Goal: Task Accomplishment & Management: Manage account settings

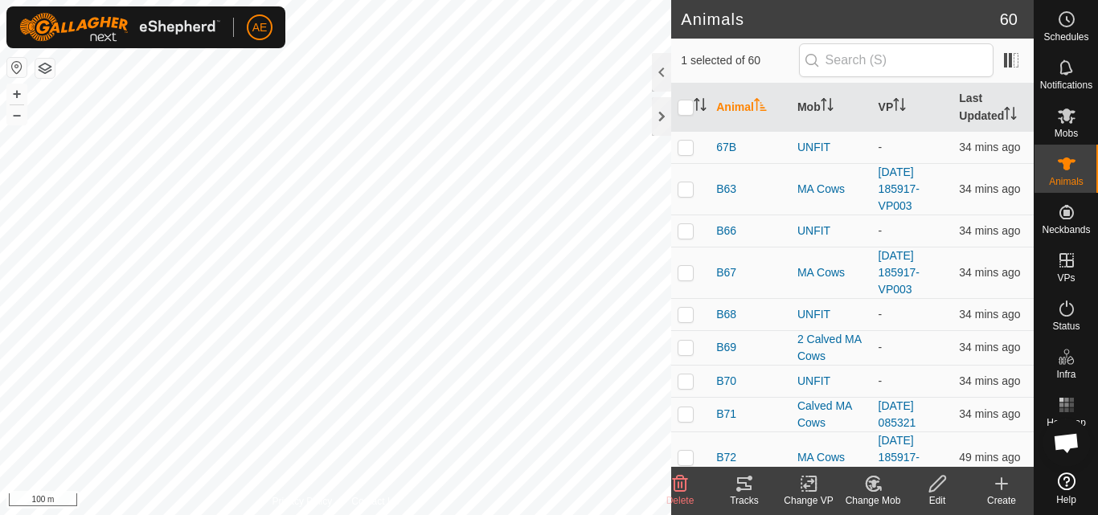
click at [878, 490] on icon at bounding box center [873, 484] width 14 height 14
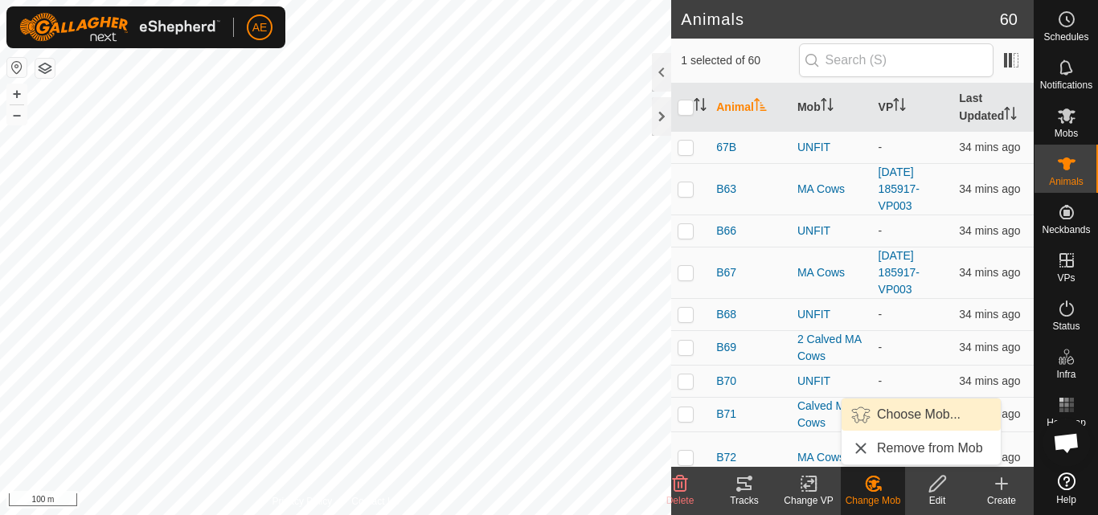
click at [904, 410] on link "Choose Mob..." at bounding box center [920, 415] width 159 height 32
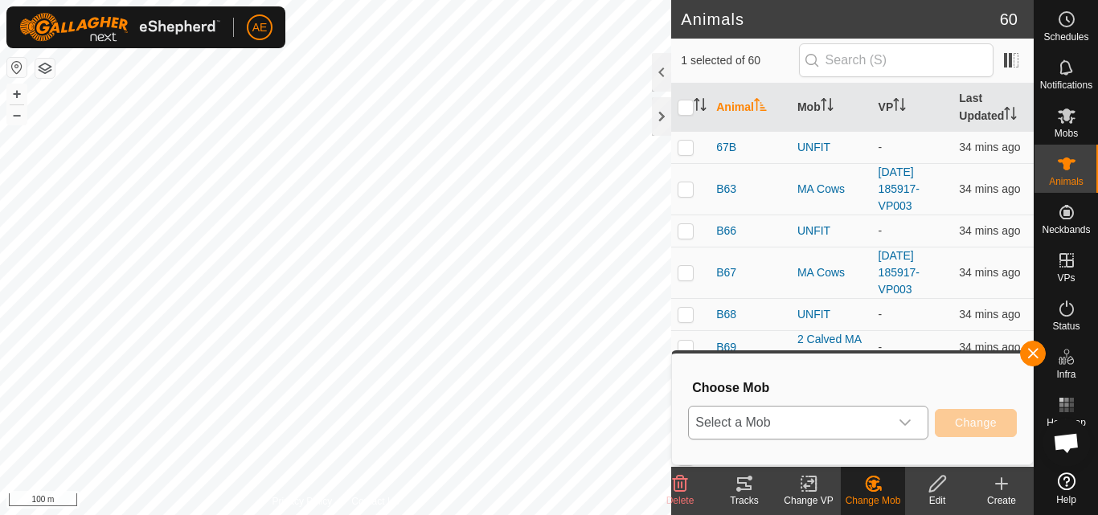
click at [907, 423] on icon "dropdown trigger" at bounding box center [904, 423] width 11 height 6
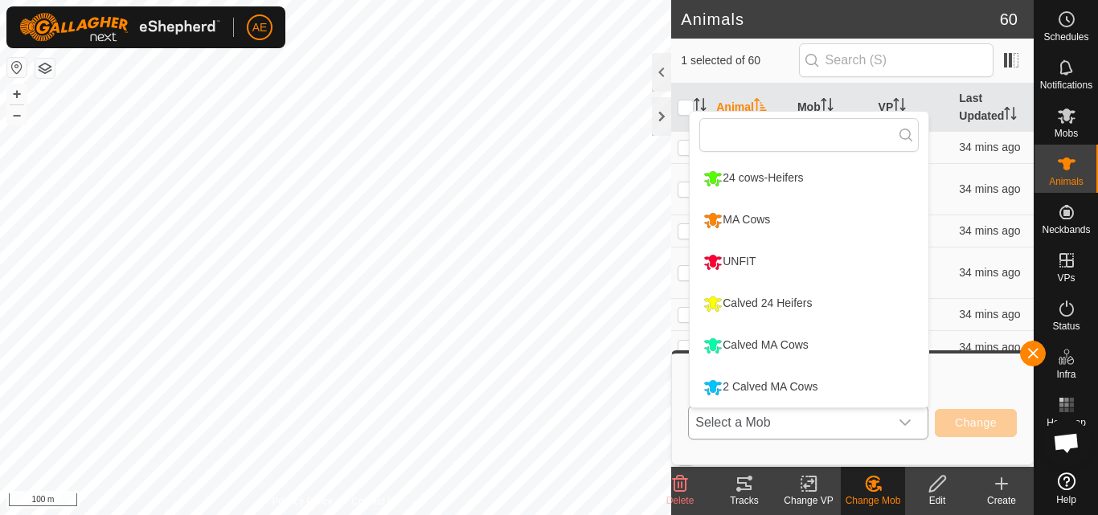
click at [873, 386] on li "2 Calved MA Cows" at bounding box center [809, 387] width 239 height 40
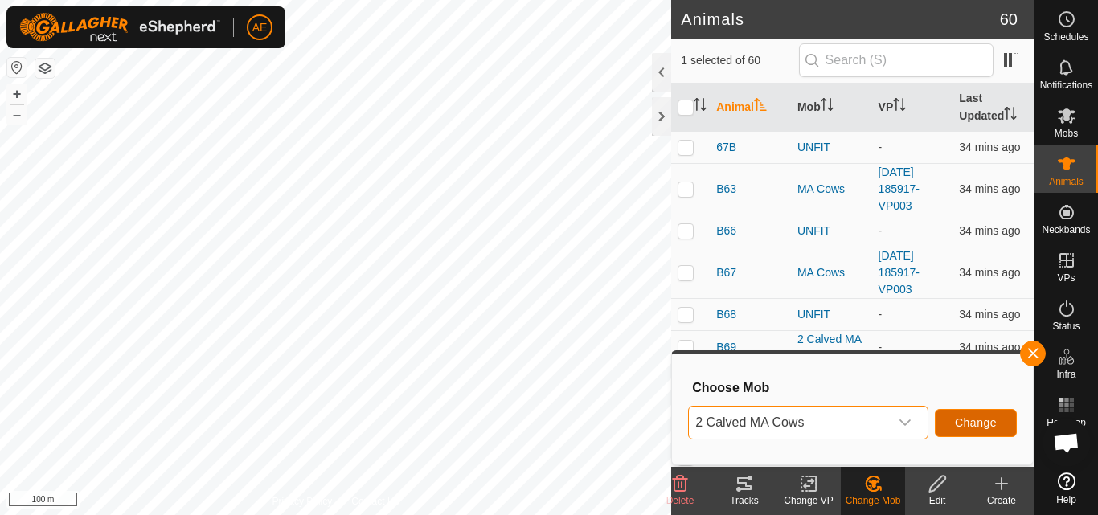
click at [968, 429] on span "Change" at bounding box center [976, 422] width 42 height 13
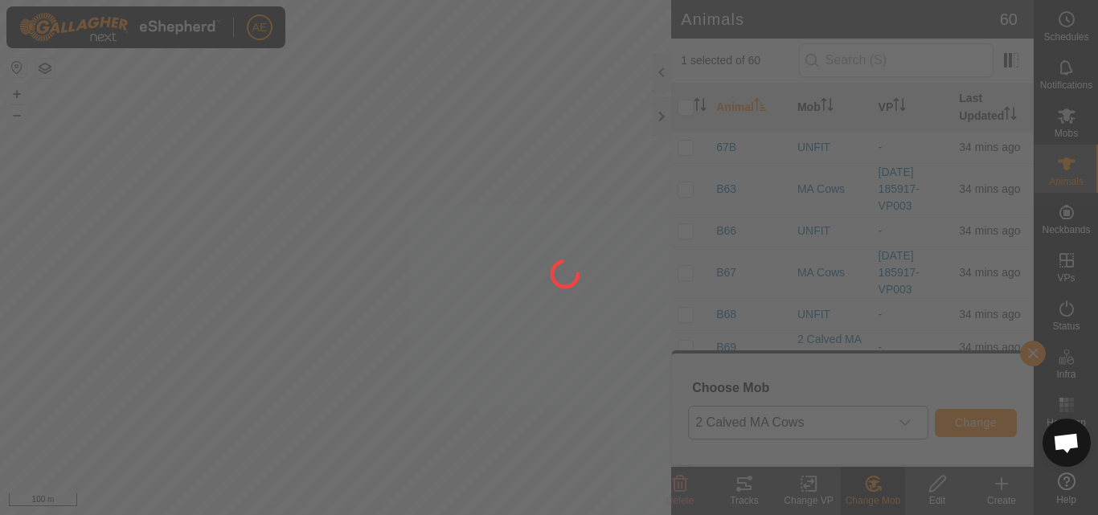
checkbox input "false"
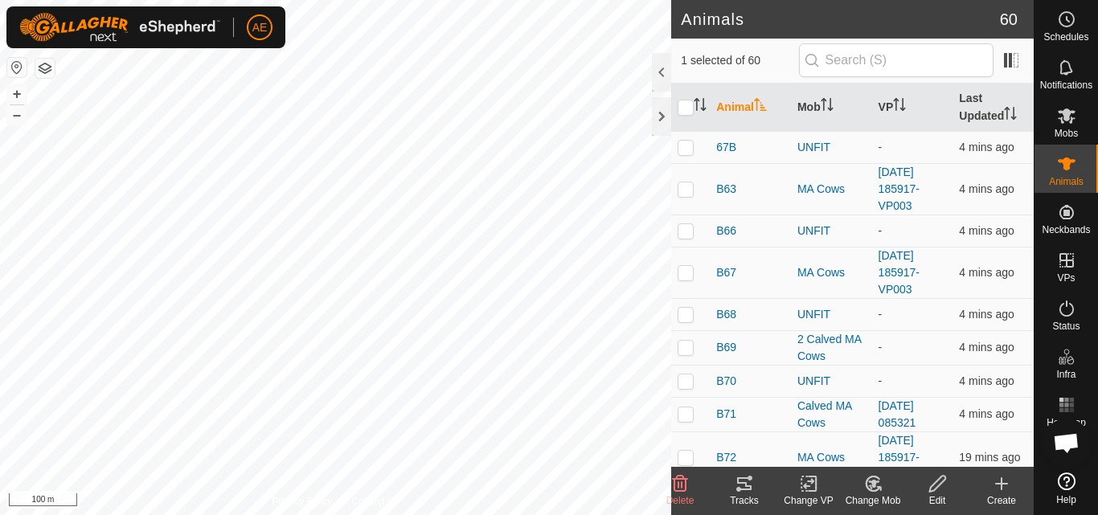
click at [876, 486] on icon at bounding box center [873, 483] width 20 height 19
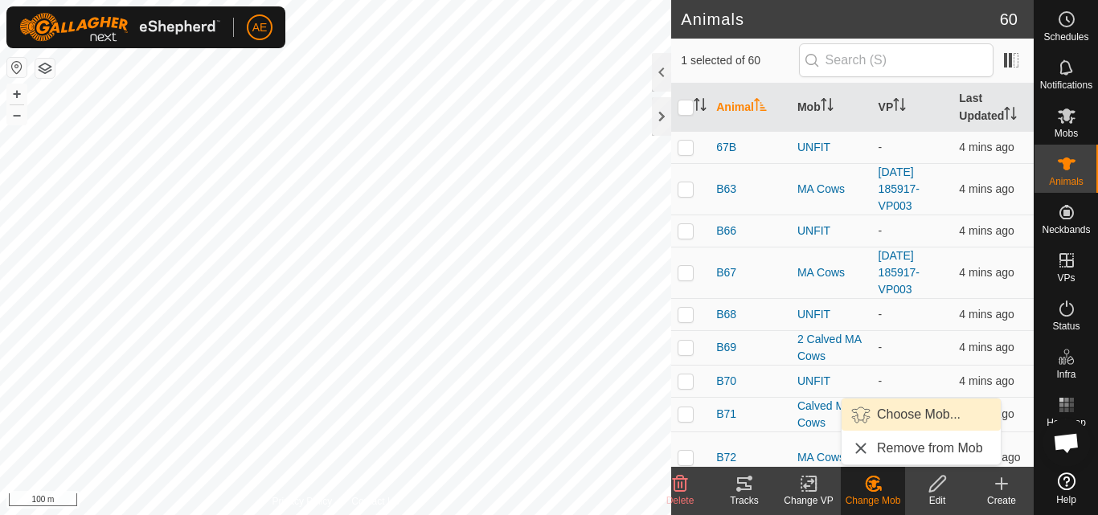
click at [906, 413] on link "Choose Mob..." at bounding box center [920, 415] width 159 height 32
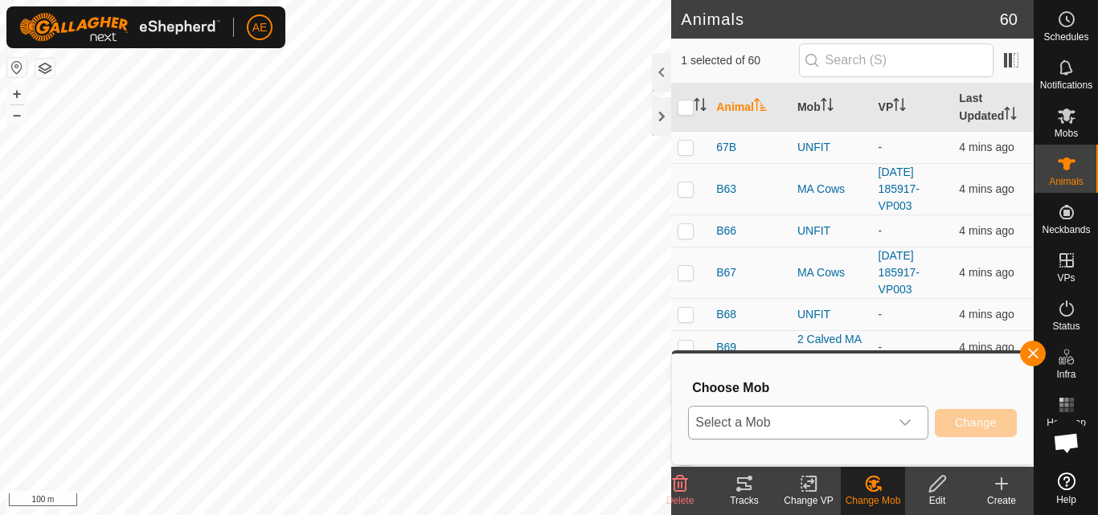
click at [907, 419] on icon "dropdown trigger" at bounding box center [905, 422] width 13 height 13
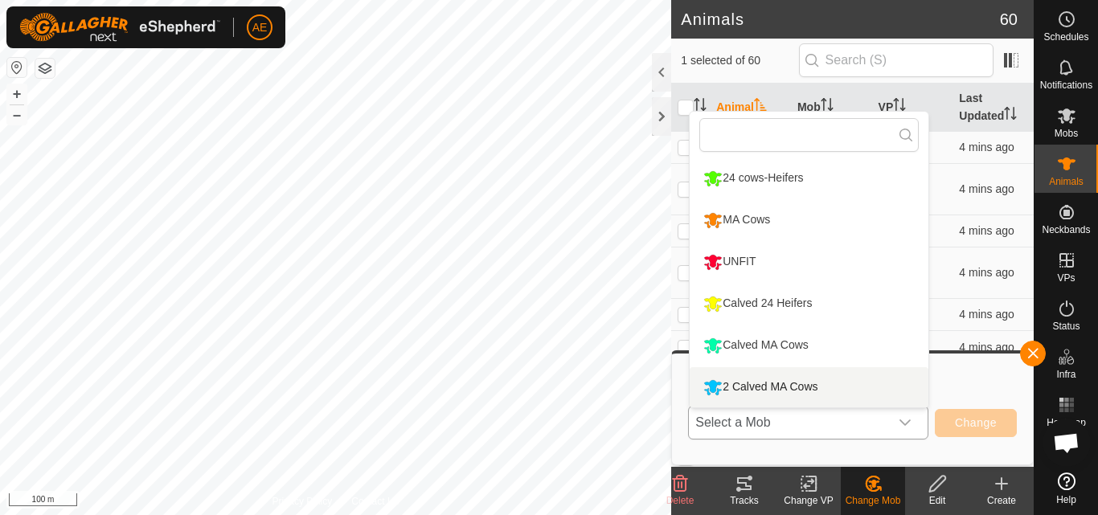
click at [821, 384] on li "2 Calved MA Cows" at bounding box center [809, 387] width 239 height 40
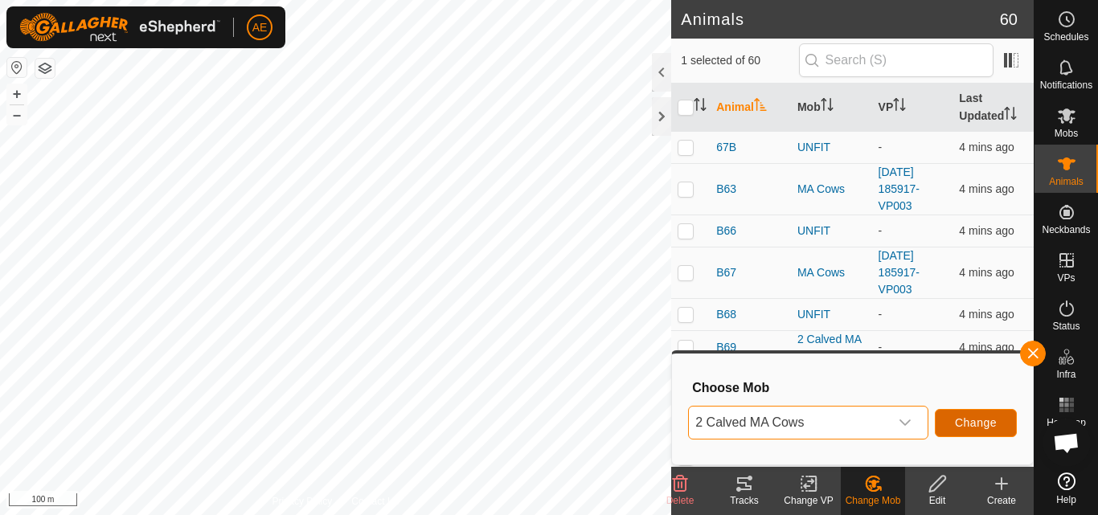
click at [1001, 427] on button "Change" at bounding box center [976, 423] width 82 height 28
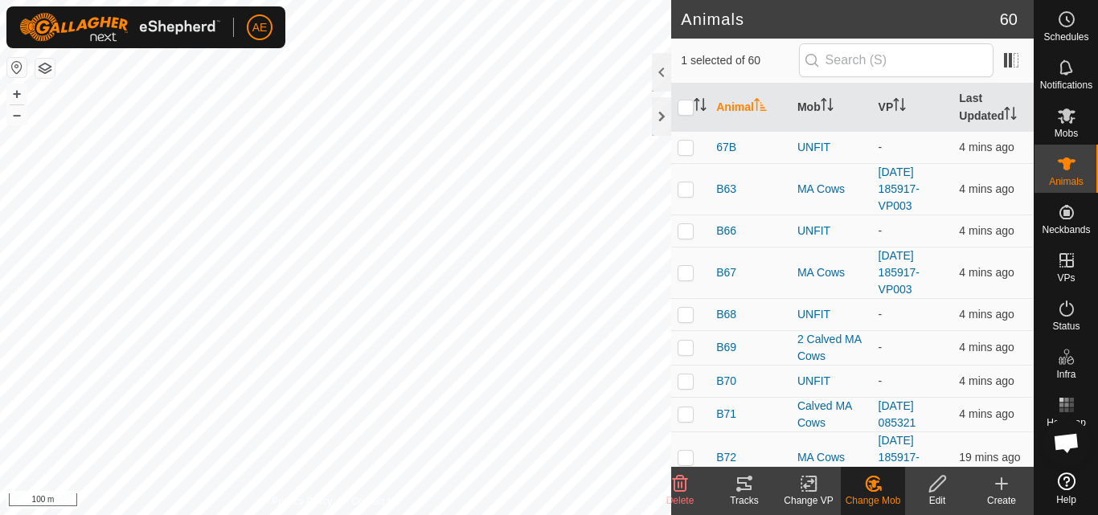
checkbox input "false"
click at [878, 495] on div "Change Mob" at bounding box center [873, 500] width 64 height 14
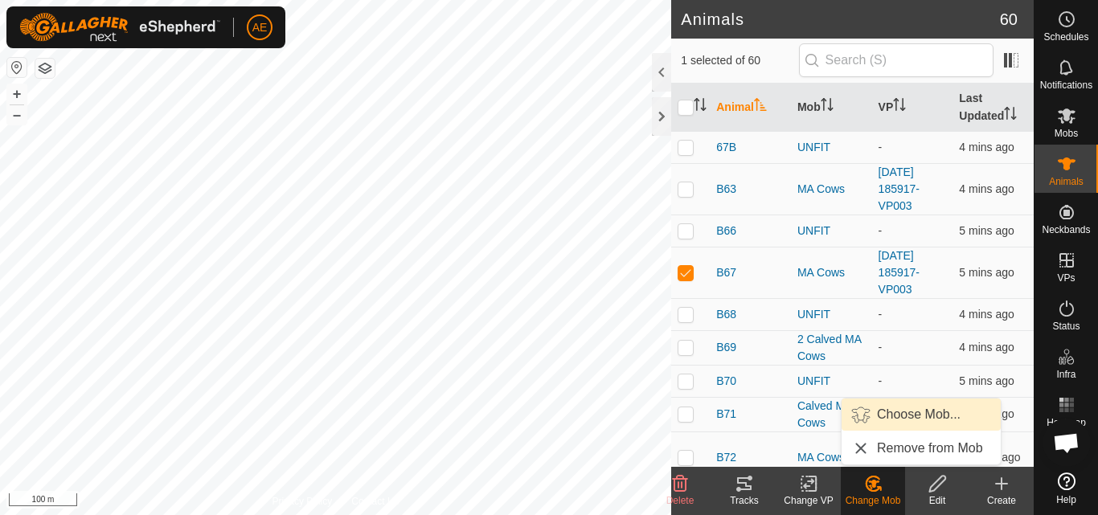
click at [918, 419] on link "Choose Mob..." at bounding box center [920, 415] width 159 height 32
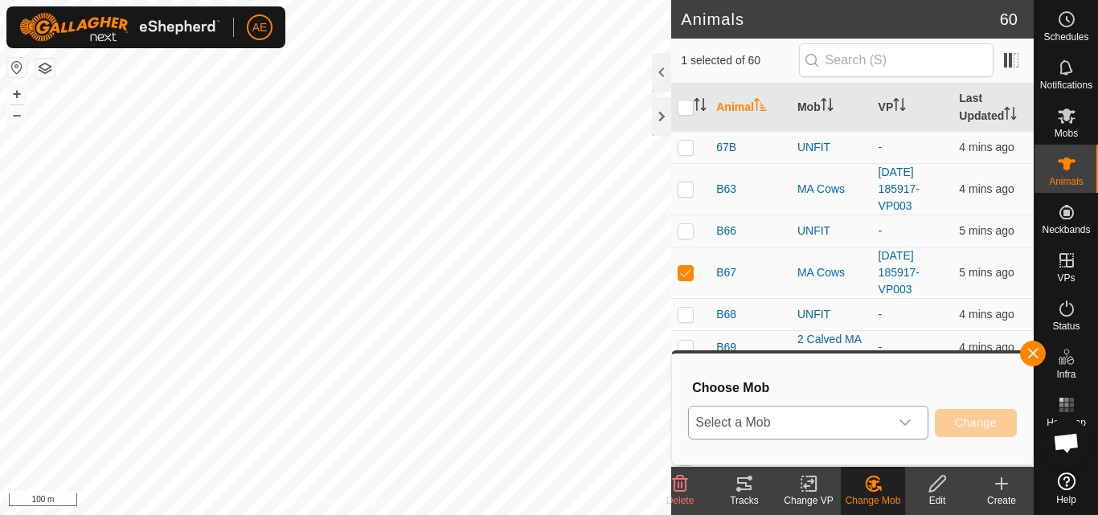
click at [910, 420] on icon "dropdown trigger" at bounding box center [905, 422] width 13 height 13
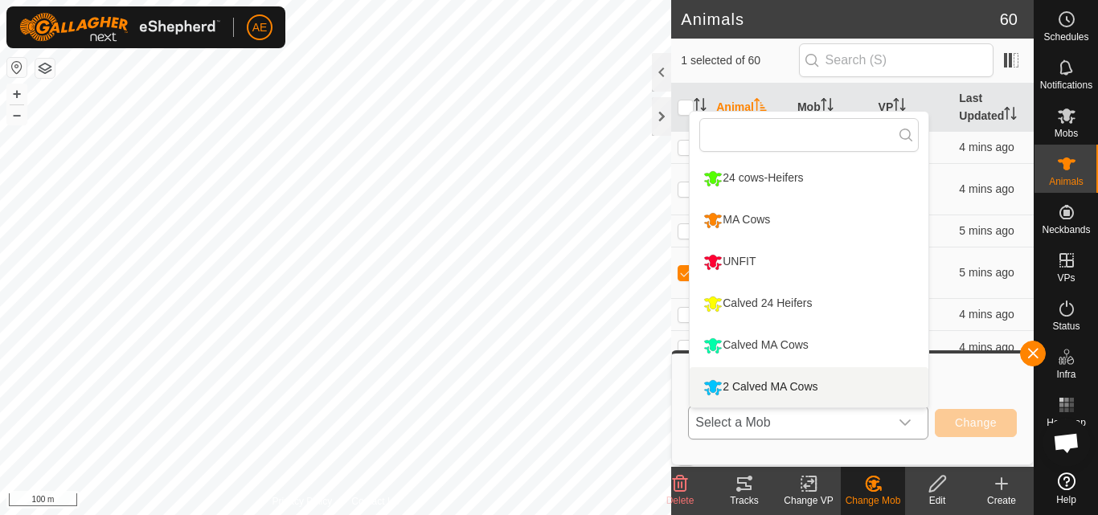
click at [855, 383] on li "2 Calved MA Cows" at bounding box center [809, 387] width 239 height 40
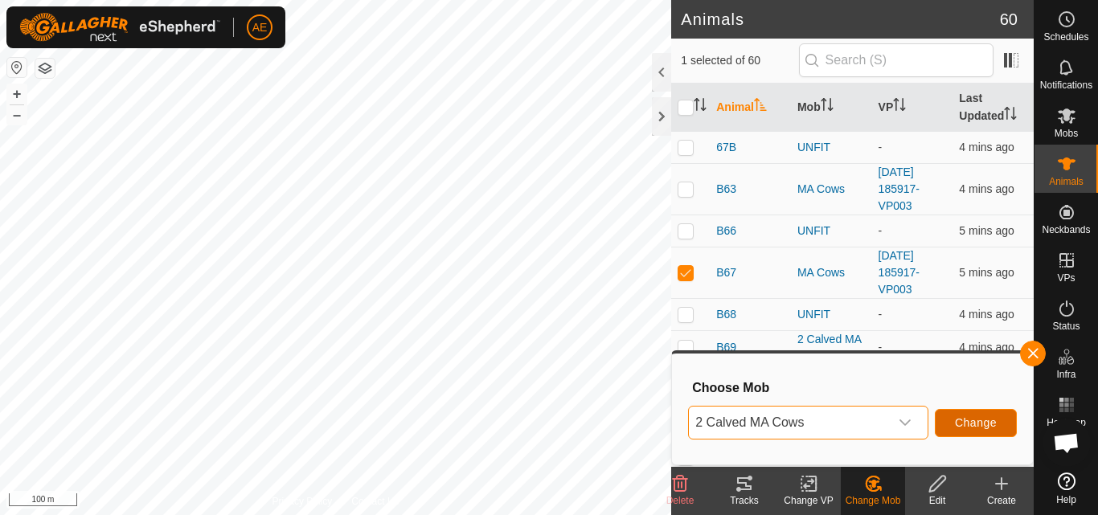
click at [964, 426] on span "Change" at bounding box center [976, 422] width 42 height 13
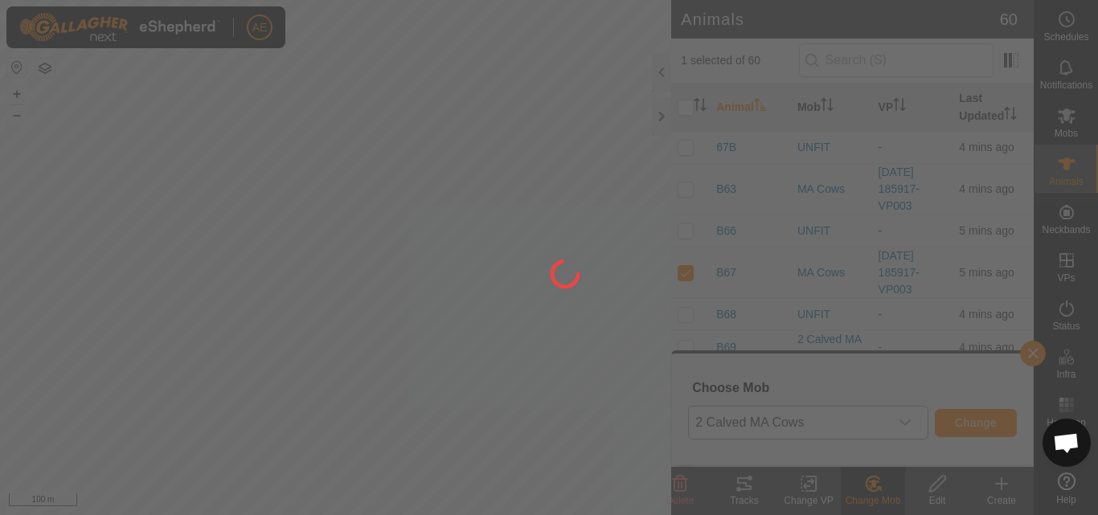
checkbox input "false"
